Goal: Information Seeking & Learning: Learn about a topic

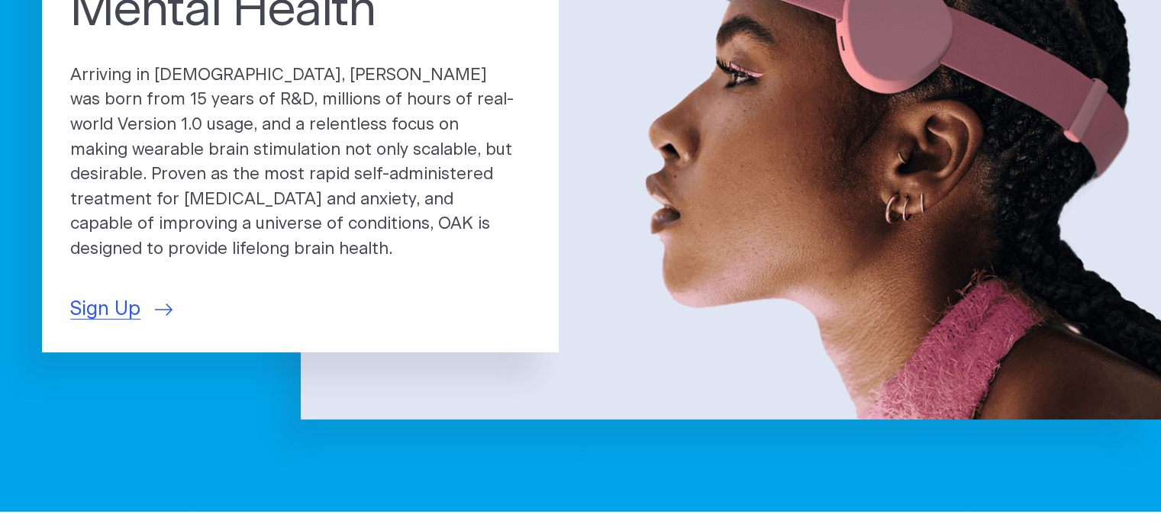
scroll to position [76, 0]
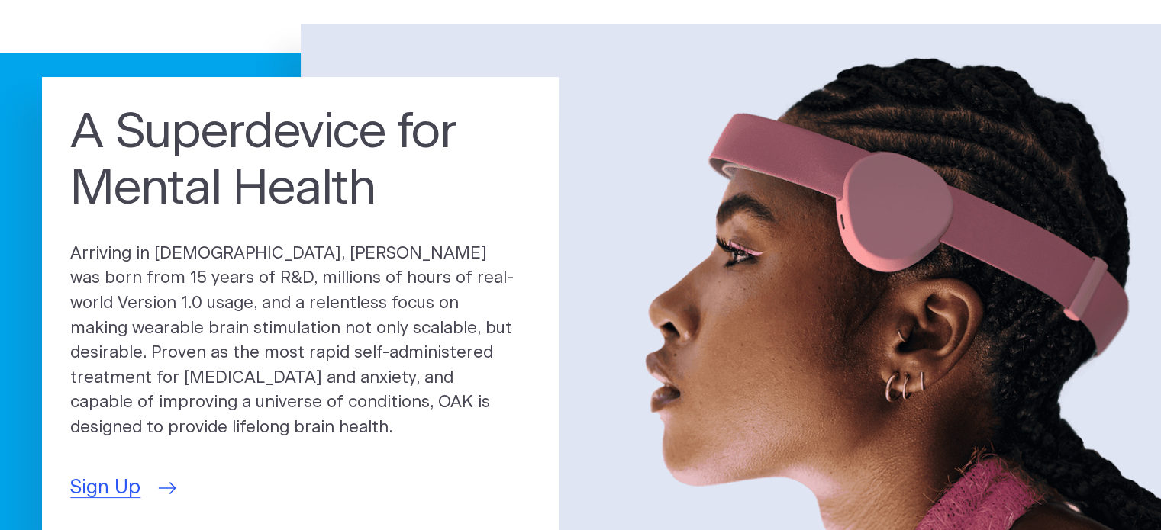
click at [127, 475] on span "Sign Up" at bounding box center [105, 488] width 70 height 29
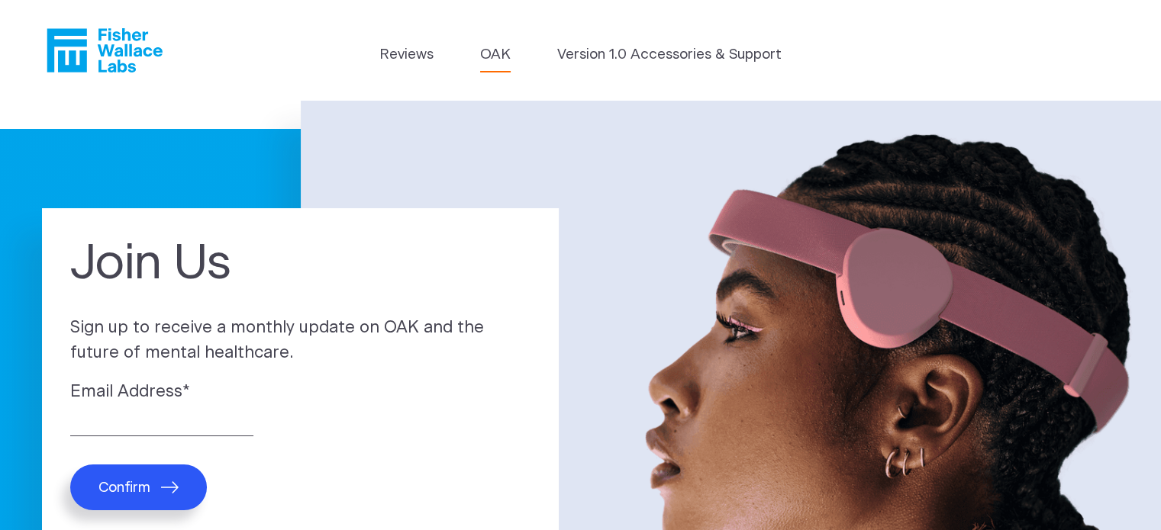
click at [491, 53] on link "OAK" at bounding box center [495, 54] width 31 height 21
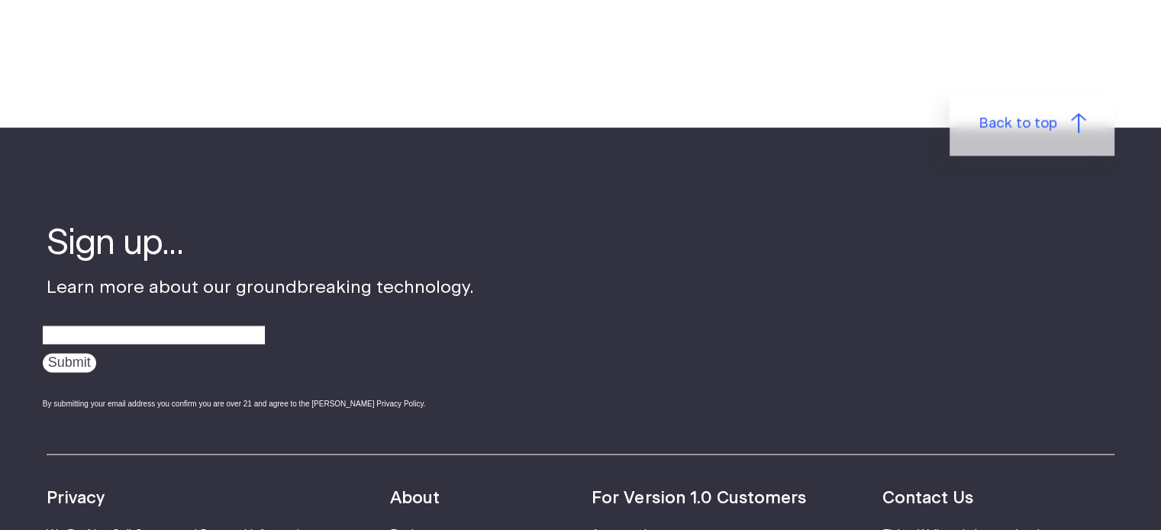
scroll to position [2160, 0]
